Goal: Task Accomplishment & Management: Manage account settings

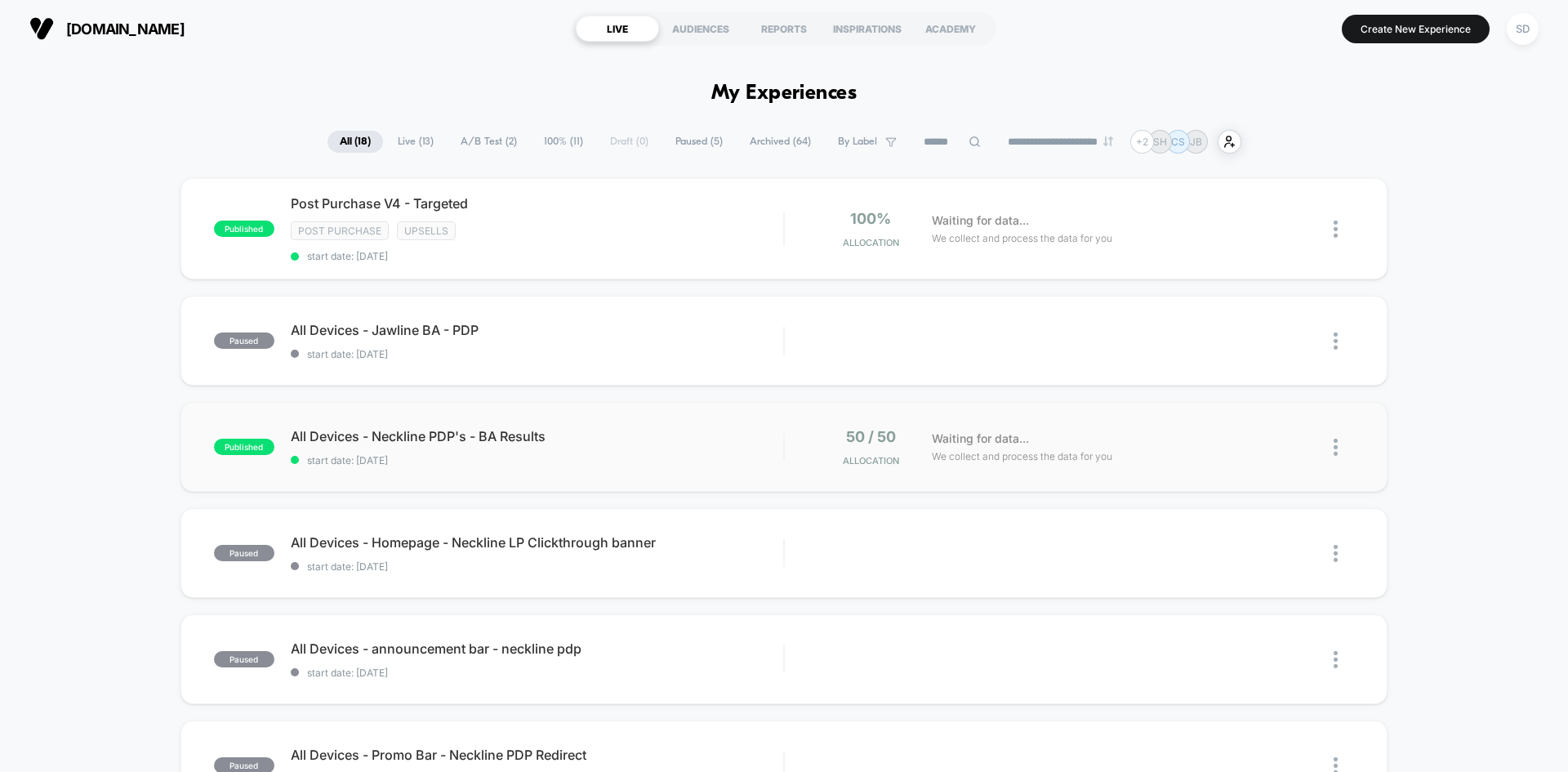
click at [733, 426] on div "published All Devices - Neckline PDP's - BA Results start date: [DATE] 50 / 50 …" at bounding box center [784, 447] width 1207 height 90
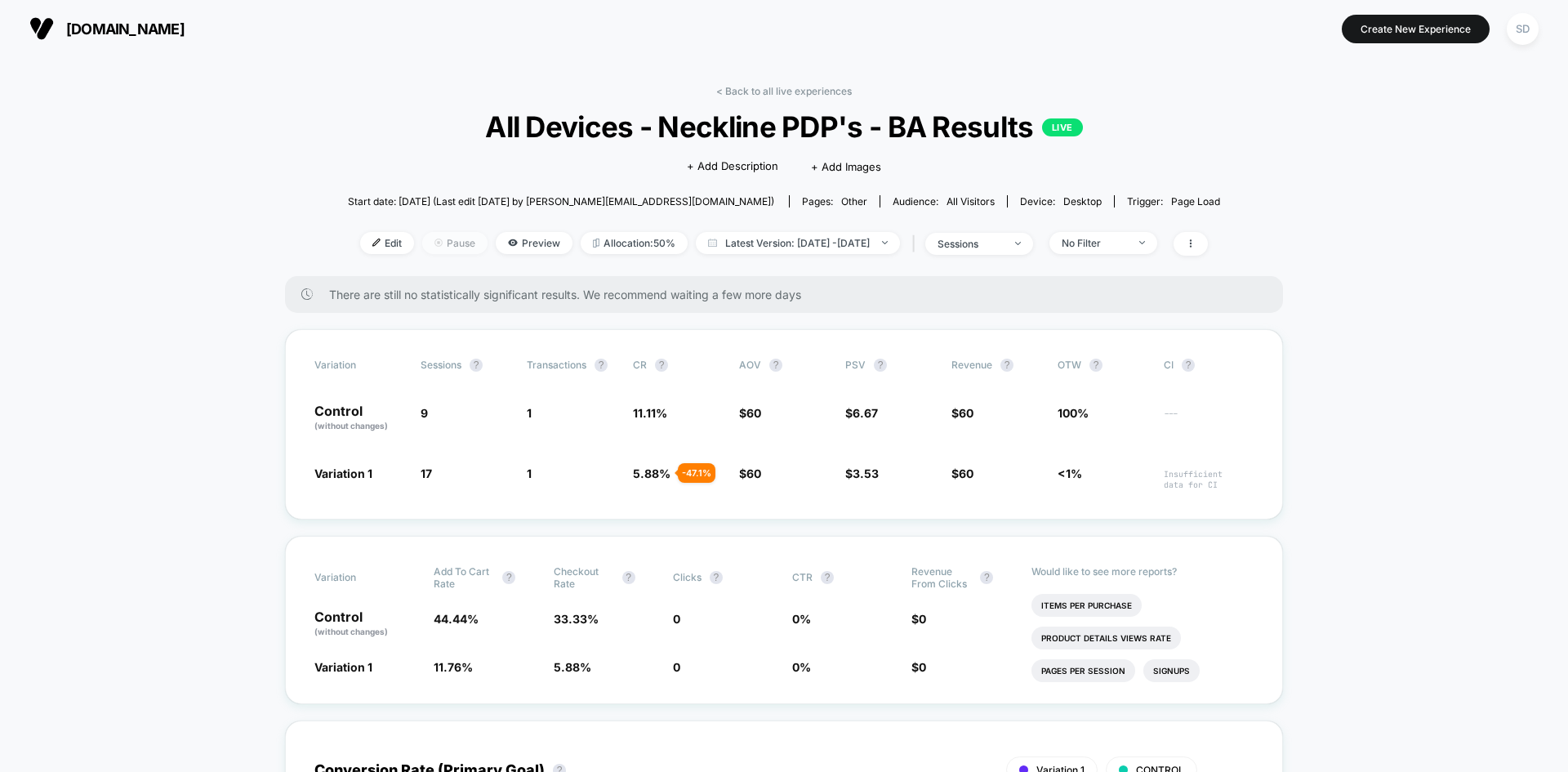
click at [437, 244] on span "Pause" at bounding box center [455, 243] width 65 height 22
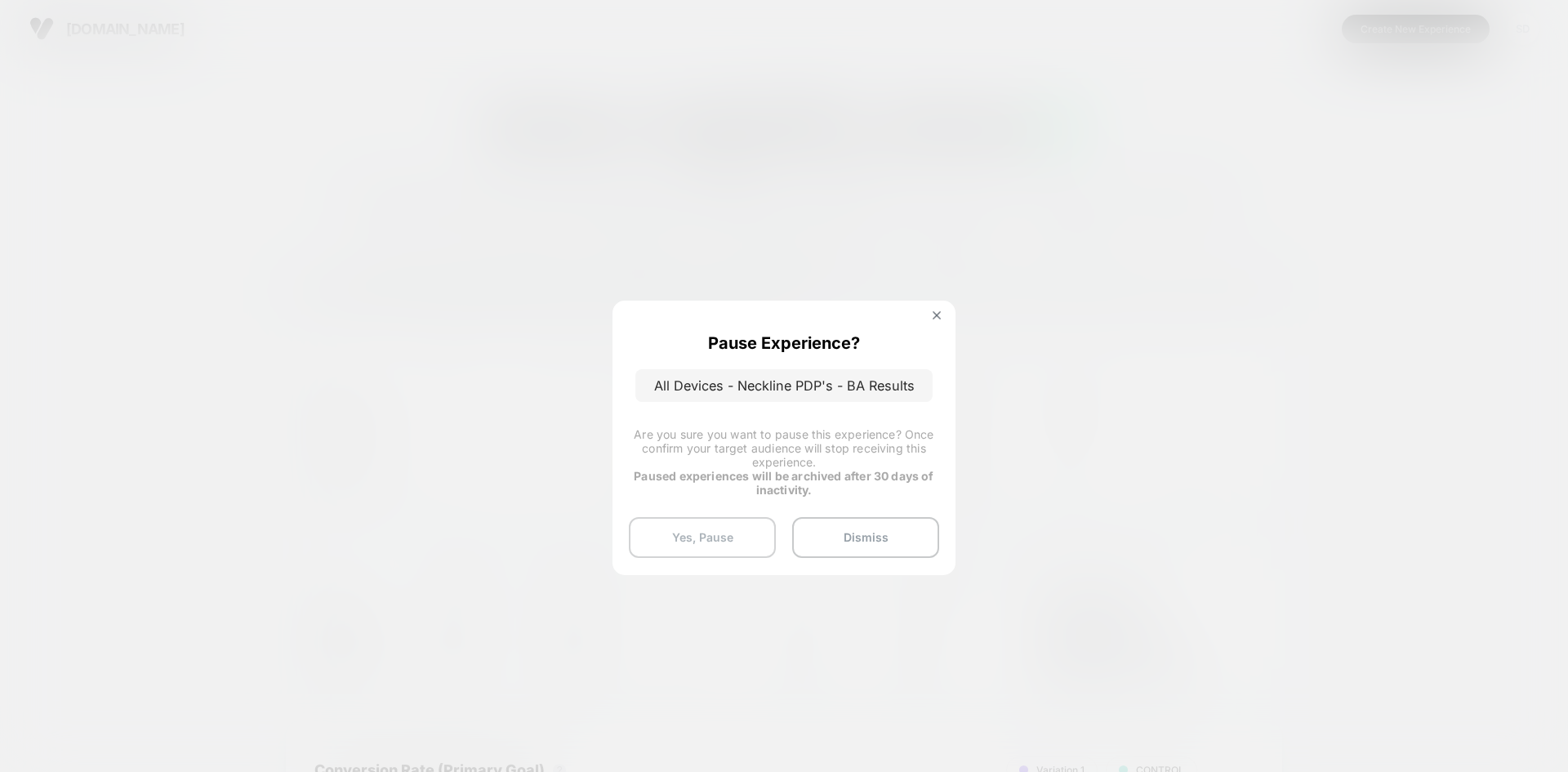
click at [737, 531] on button "Yes, Pause" at bounding box center [702, 536] width 147 height 40
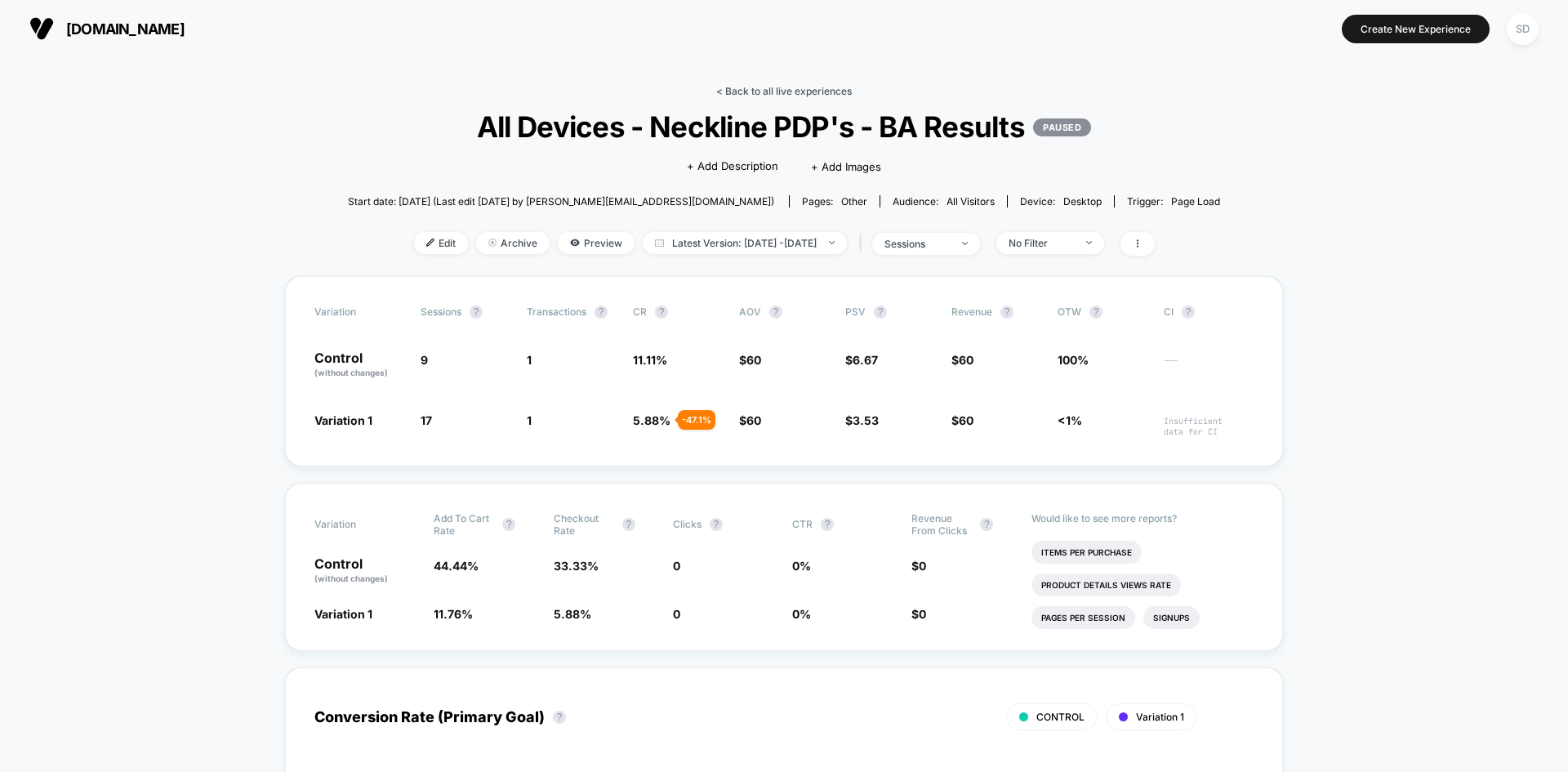
click at [797, 99] on div "< Back to all live experiences All Devices - Neckline PDP's - BA Results PAUSED…" at bounding box center [784, 180] width 873 height 191
click at [801, 91] on link "< Back to all live experiences" at bounding box center [784, 91] width 136 height 12
